Goal: Transaction & Acquisition: Book appointment/travel/reservation

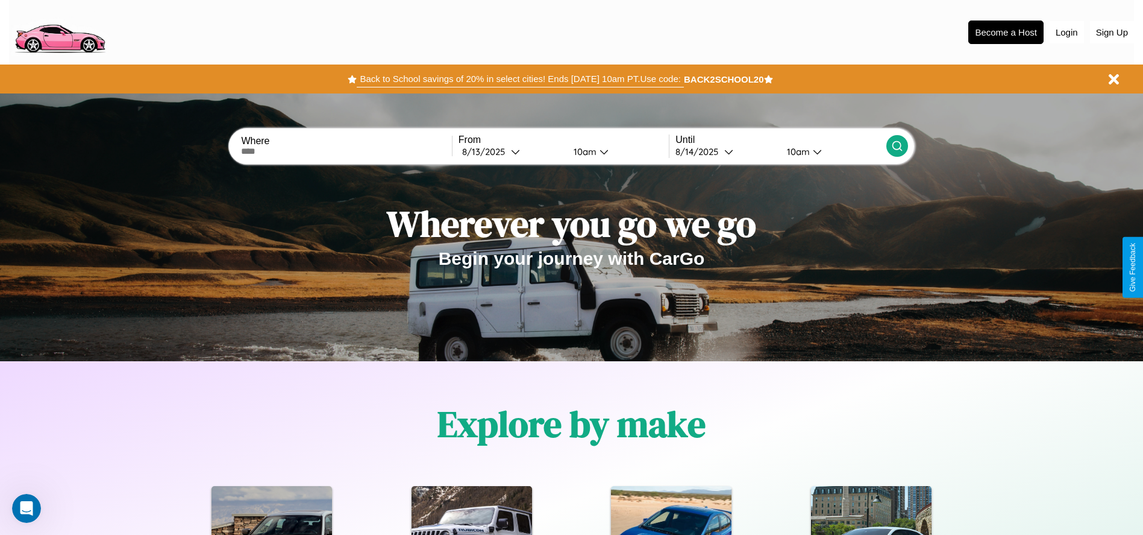
click at [520, 79] on button "Back to School savings of 20% in select cities! Ends [DATE] 10am PT. Use code:" at bounding box center [520, 79] width 327 height 17
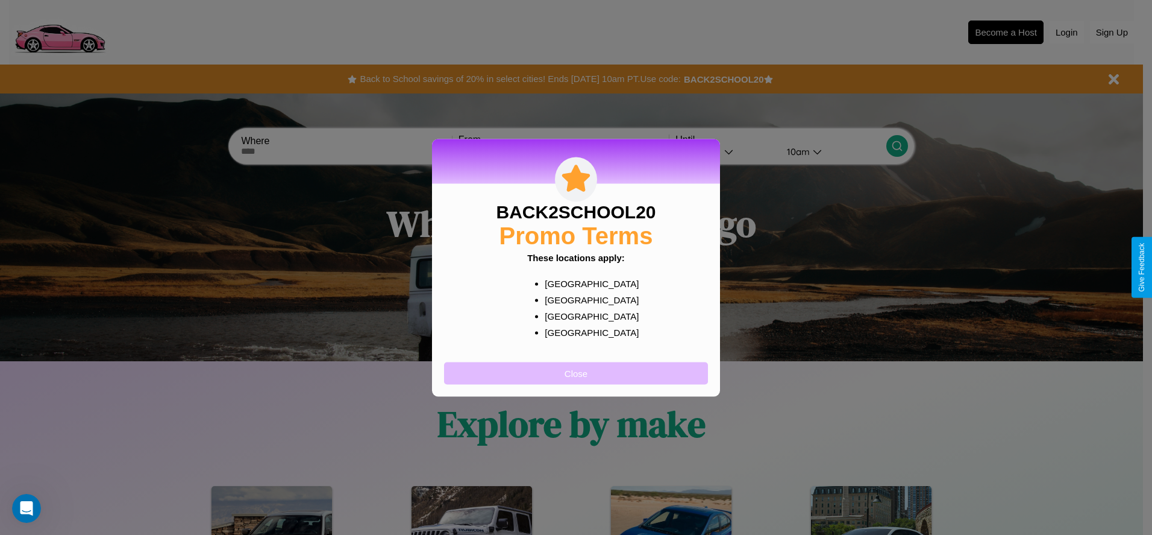
click at [576, 372] on button "Close" at bounding box center [576, 373] width 264 height 22
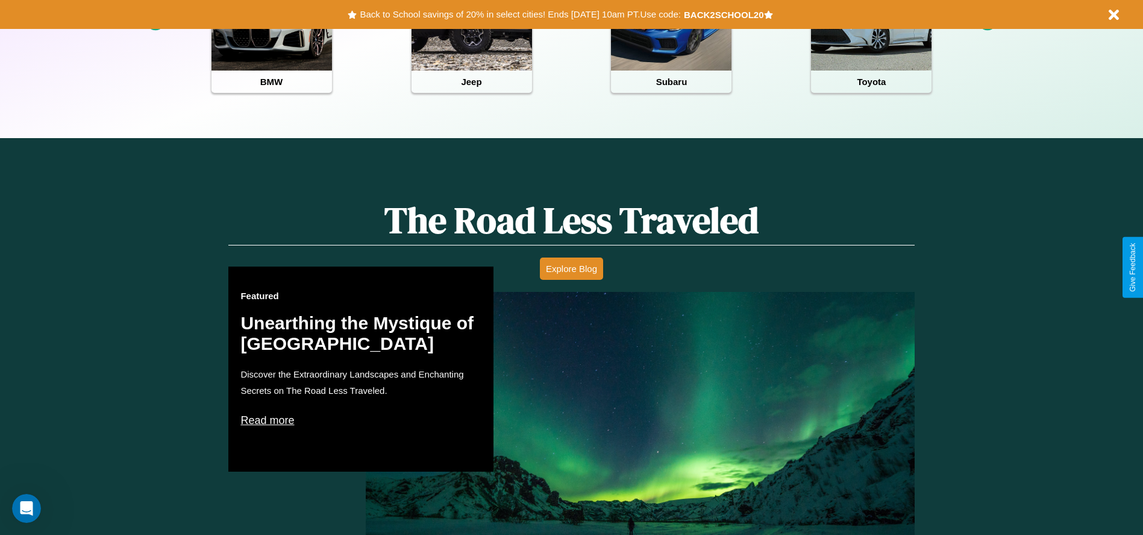
scroll to position [537, 0]
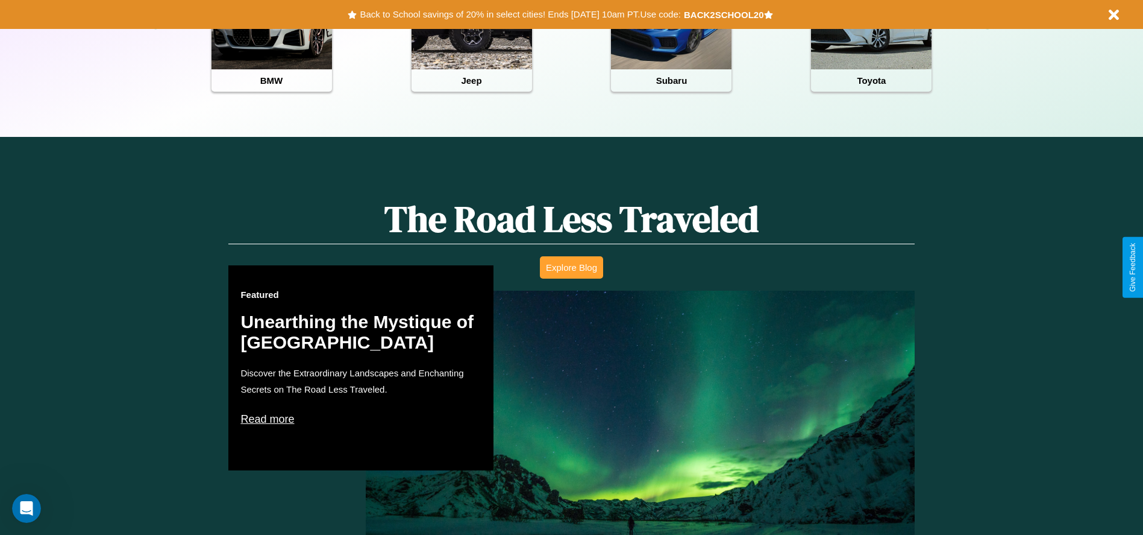
click at [571, 267] on button "Explore Blog" at bounding box center [571, 267] width 63 height 22
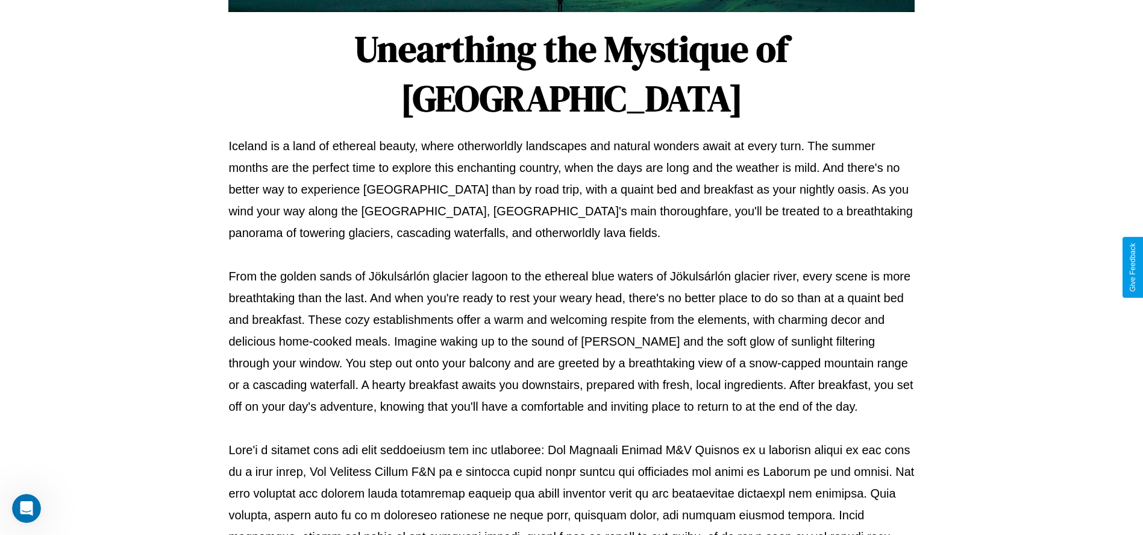
scroll to position [400, 0]
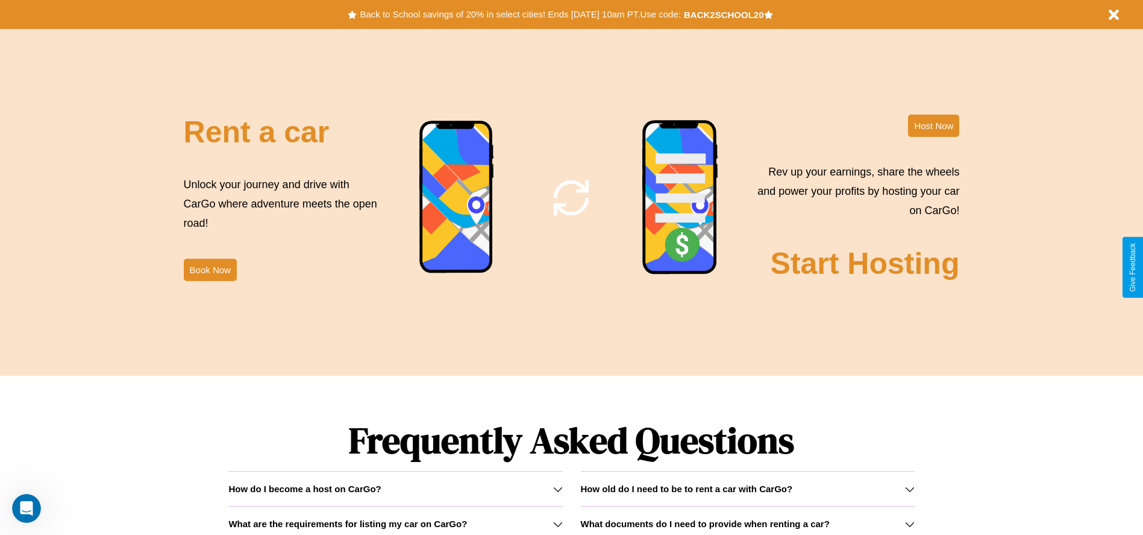
scroll to position [1458, 0]
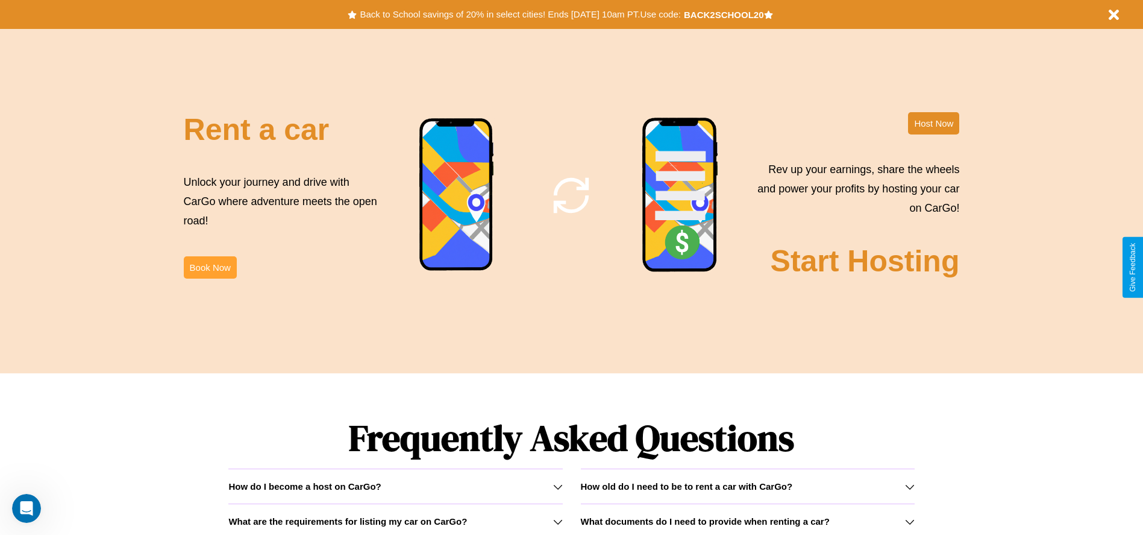
click at [210, 267] on button "Book Now" at bounding box center [210, 267] width 53 height 22
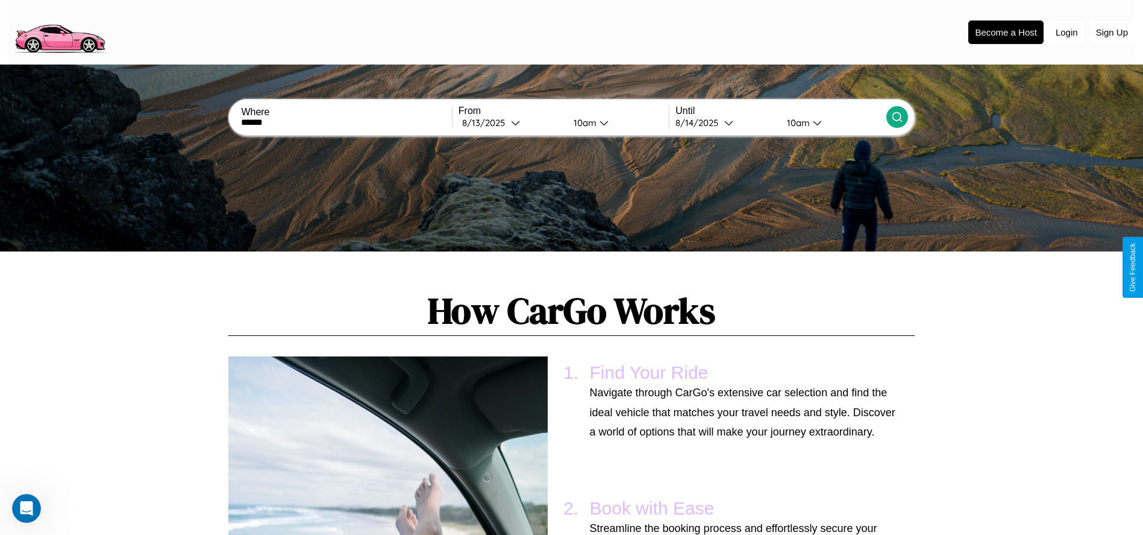
type input "******"
click at [897, 117] on icon at bounding box center [897, 117] width 12 height 12
